Goal: Ask a question

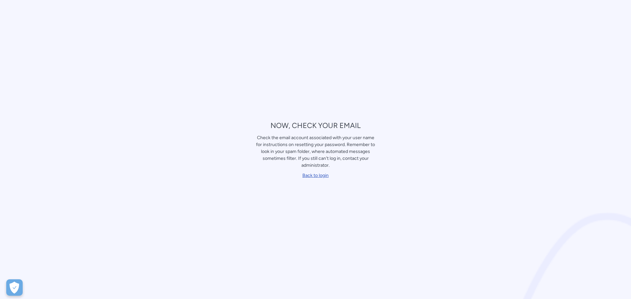
click at [319, 173] on link "Back to login" at bounding box center [315, 176] width 26 height 6
